Goal: Information Seeking & Learning: Learn about a topic

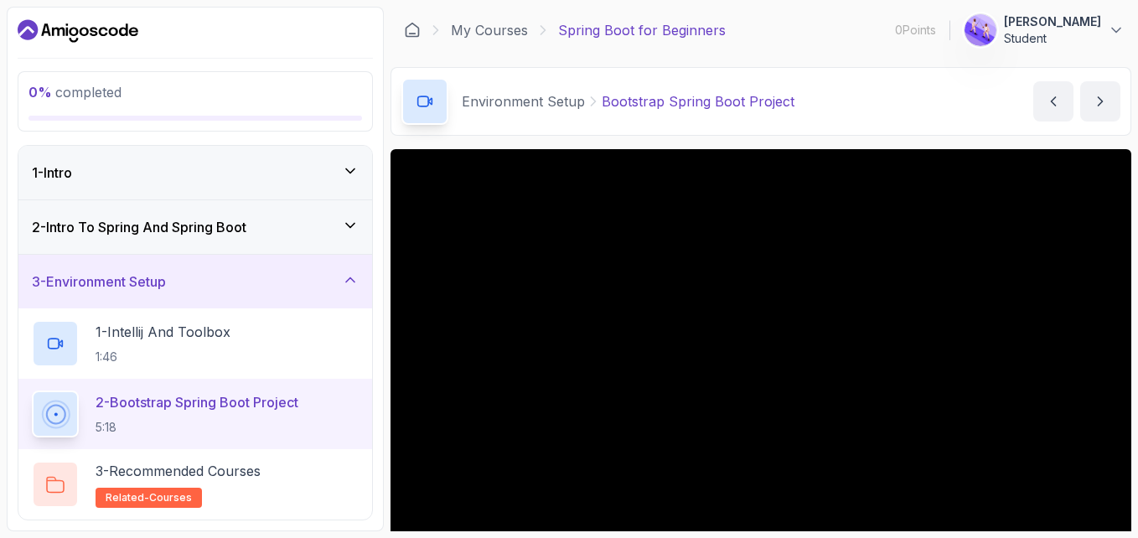
scroll to position [88, 0]
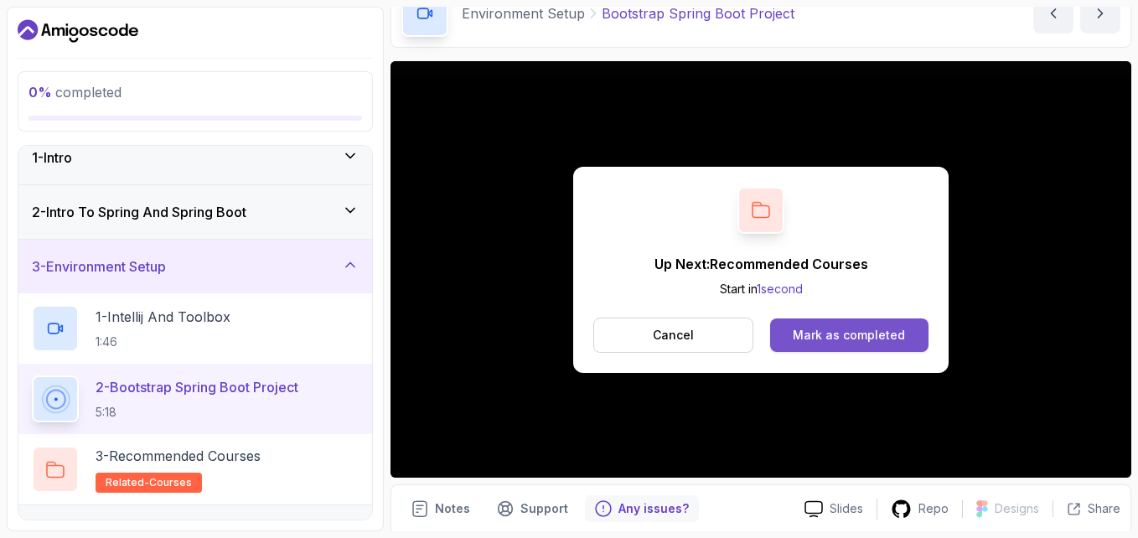
click at [774, 333] on button "Mark as completed" at bounding box center [849, 335] width 158 height 34
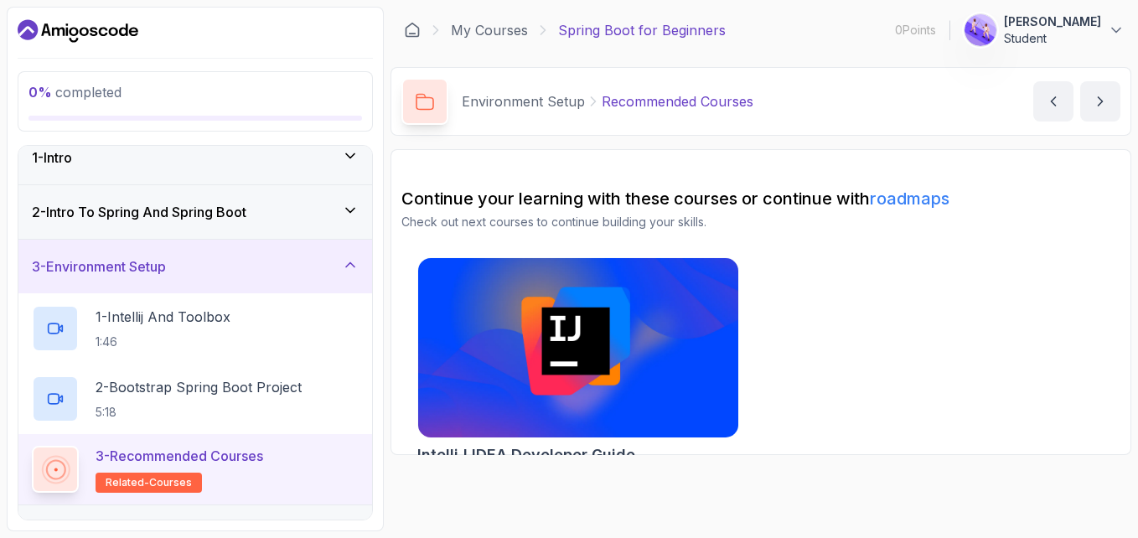
click at [785, 333] on div "IntelliJ IDEA Developer Guide" at bounding box center [760, 364] width 719 height 214
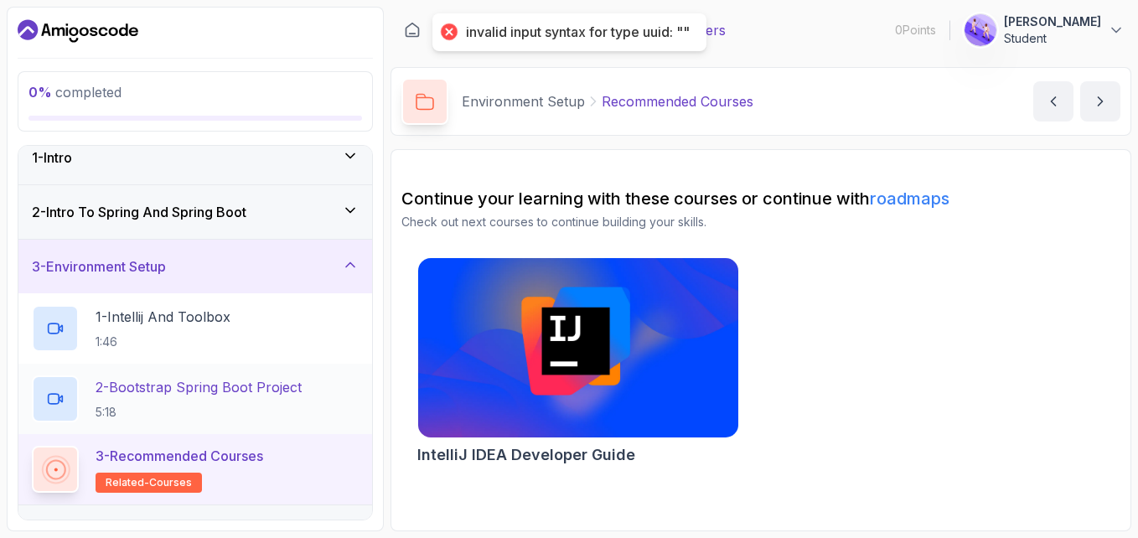
click at [194, 374] on div "2 - Bootstrap Spring Boot Project 5:18" at bounding box center [195, 399] width 354 height 70
click at [240, 339] on div "1 - Intellij And Toolbox 1:46" at bounding box center [195, 328] width 327 height 47
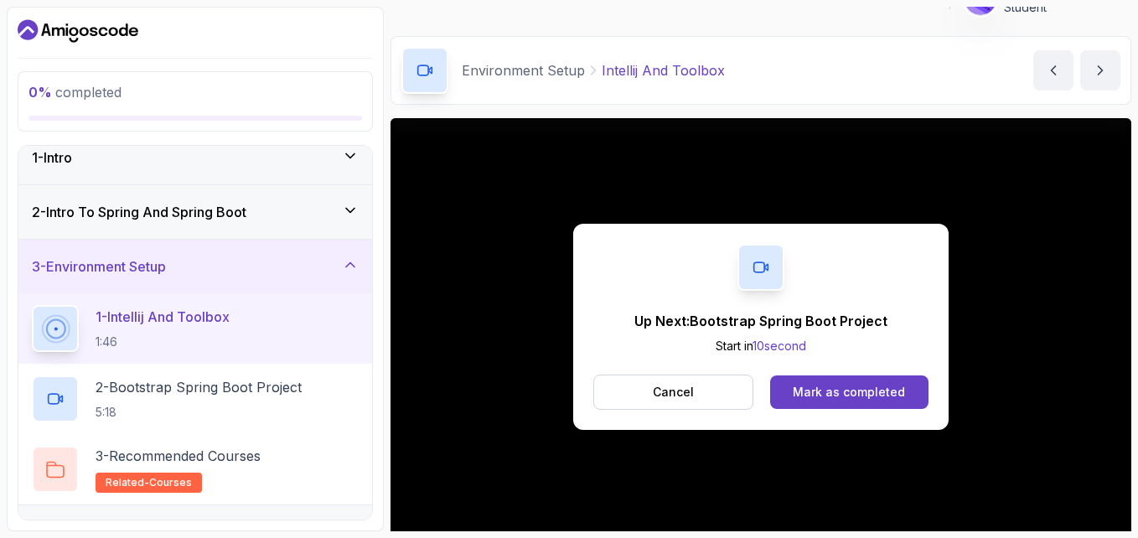
scroll to position [28, 0]
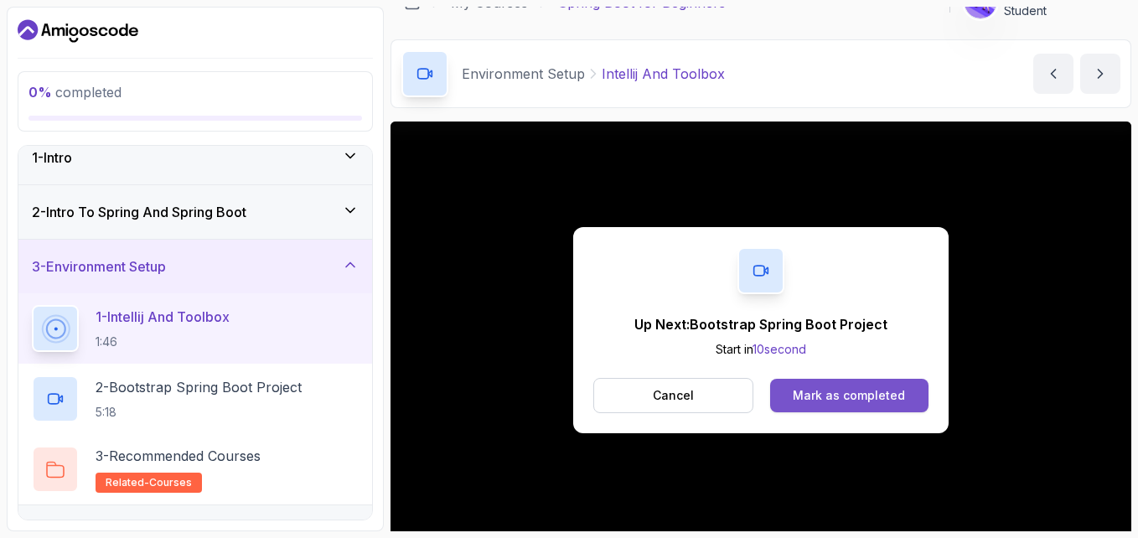
click at [844, 396] on div "Mark as completed" at bounding box center [849, 395] width 112 height 17
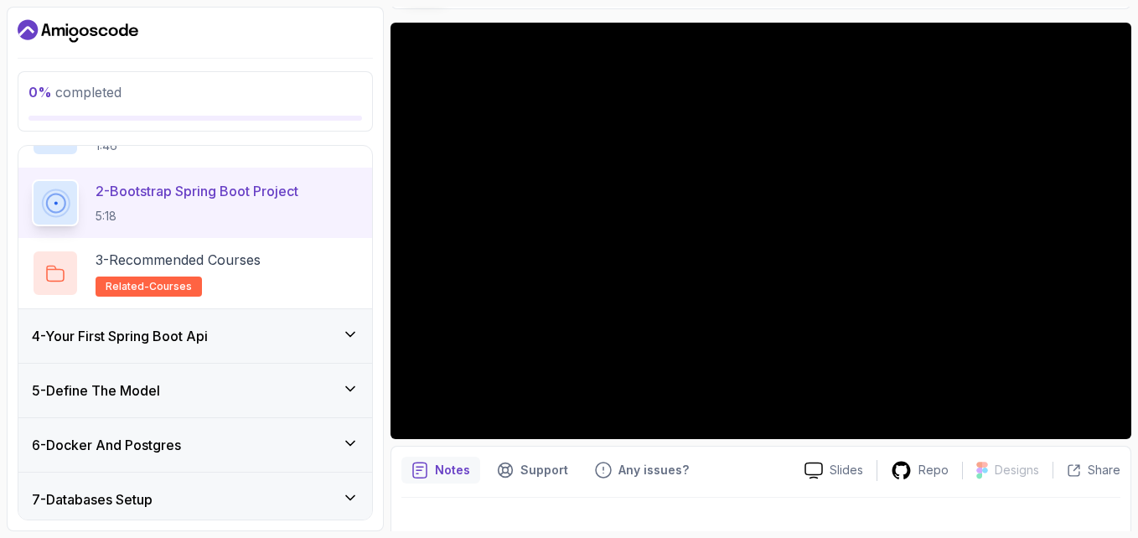
scroll to position [123, 0]
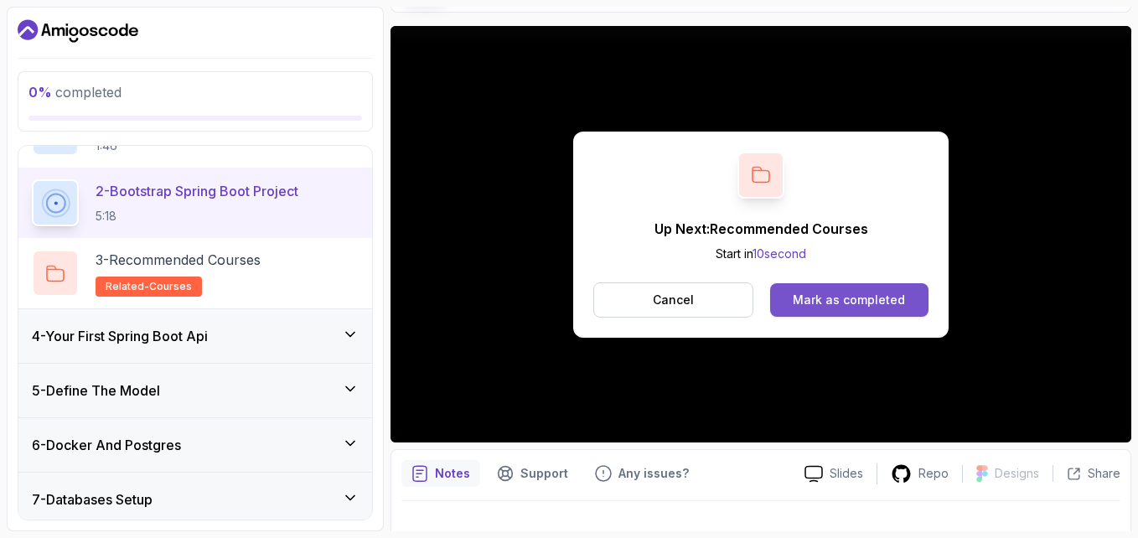
click at [848, 307] on div "Mark as completed" at bounding box center [849, 300] width 112 height 17
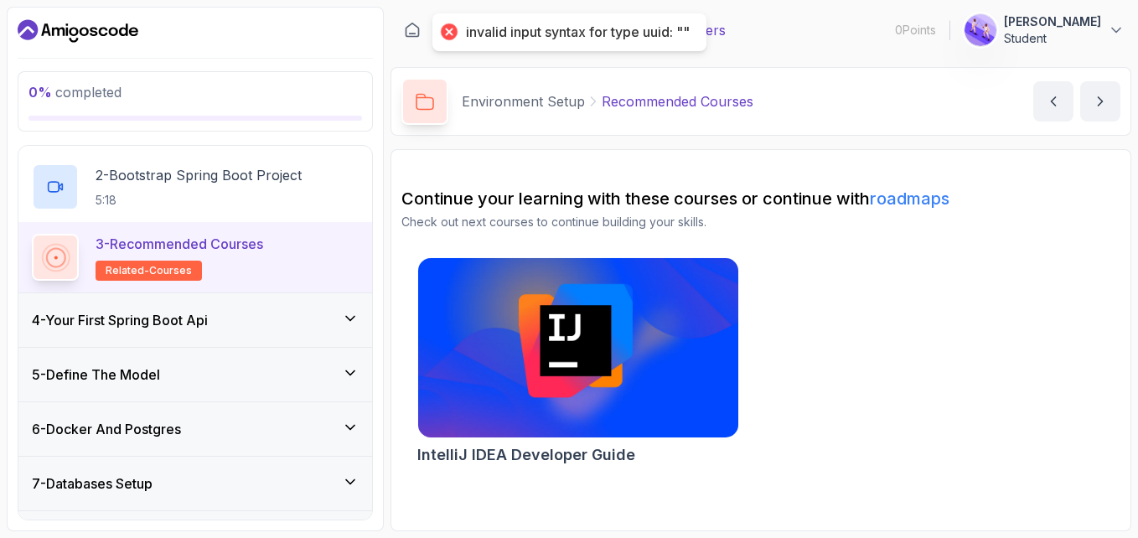
scroll to position [266, 0]
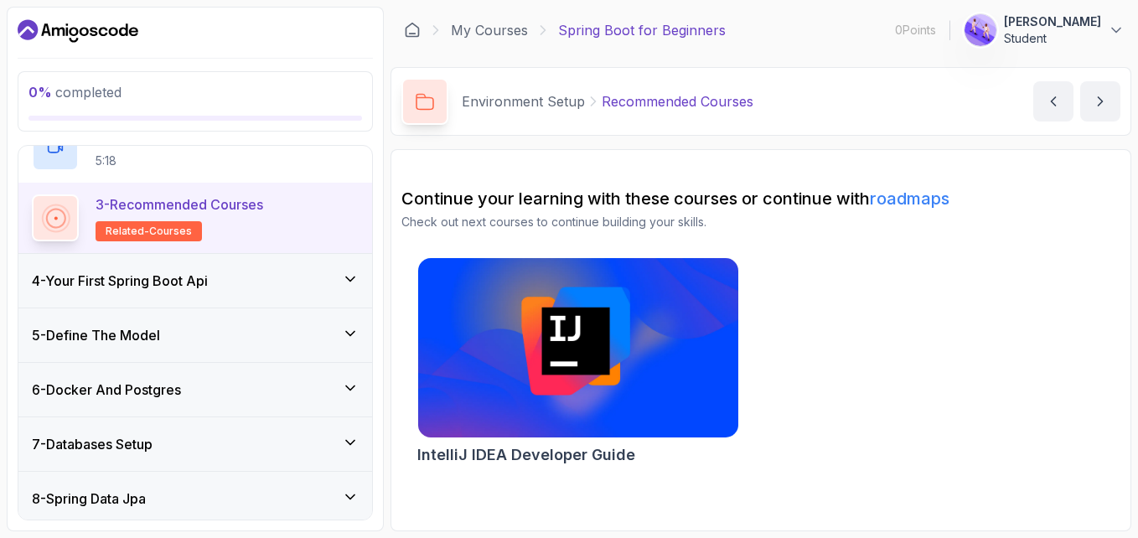
click at [208, 282] on h3 "4 - Your First Spring Boot Api" at bounding box center [120, 281] width 176 height 20
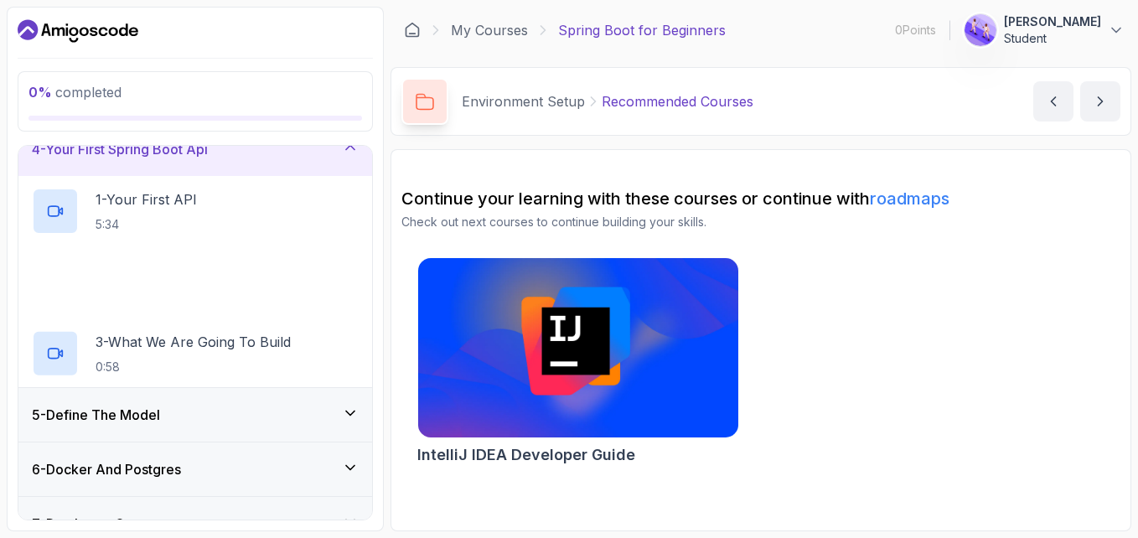
scroll to position [187, 0]
click at [234, 198] on div "1 - Your First API 5:34" at bounding box center [195, 211] width 327 height 47
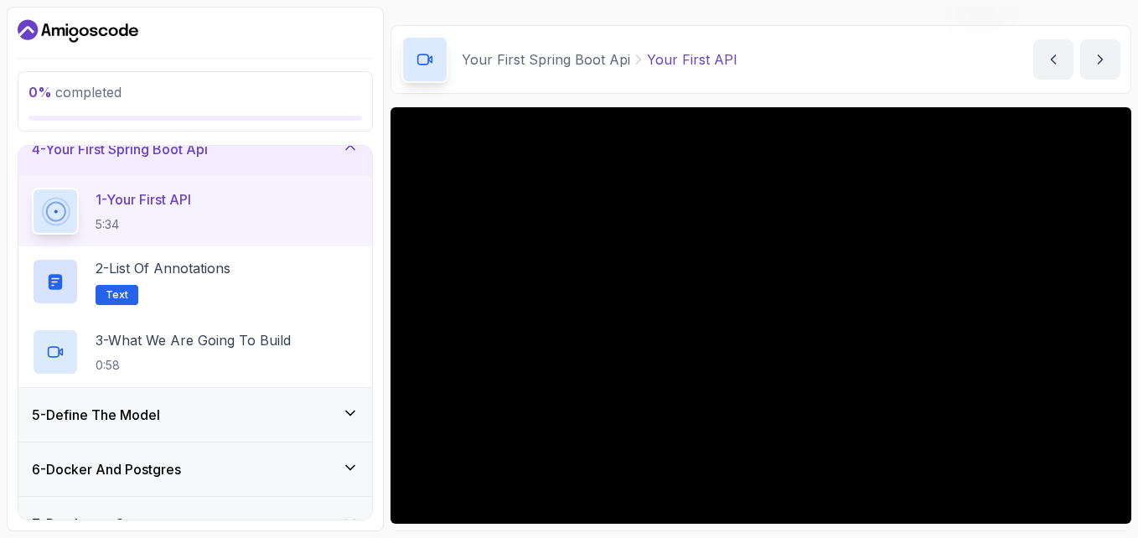
scroll to position [56, 0]
